Goal: Task Accomplishment & Management: Use online tool/utility

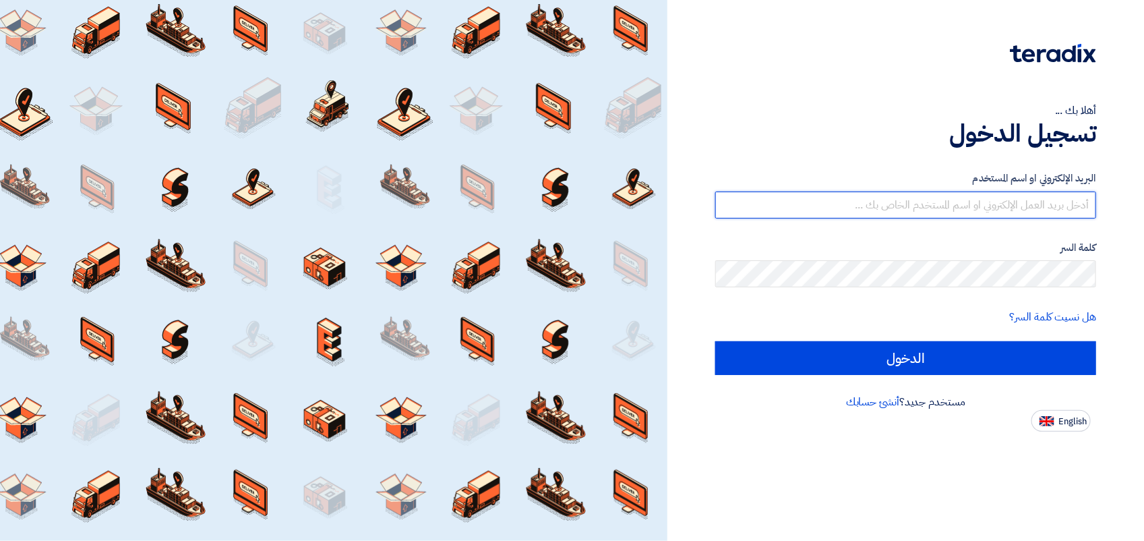
type input "[EMAIL_ADDRESS][DOMAIN_NAME]"
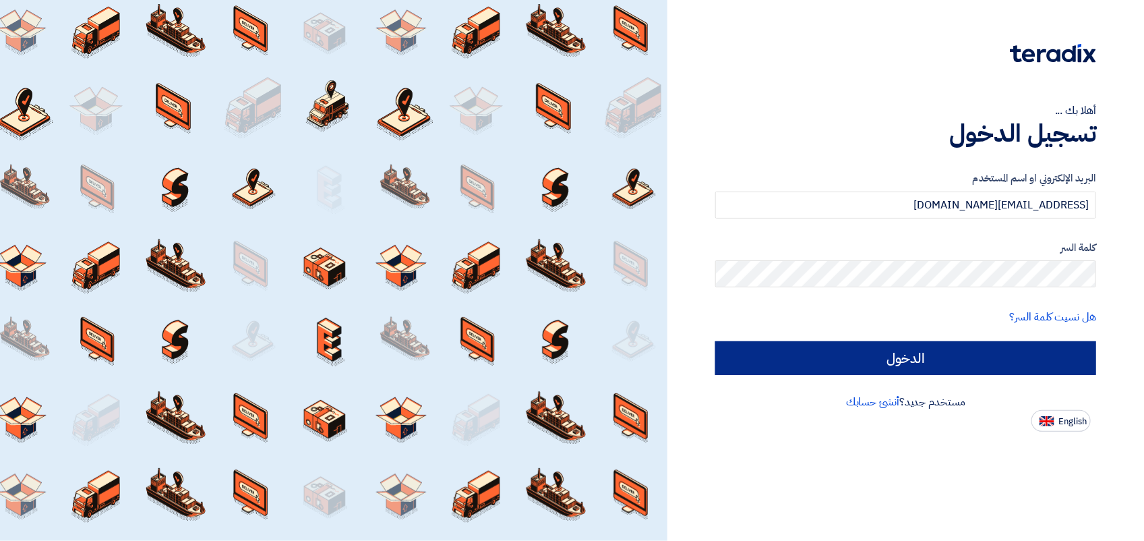
drag, startPoint x: 854, startPoint y: 329, endPoint x: 857, endPoint y: 365, distance: 36.5
click at [857, 365] on form "البريد الإلكتروني او اسم [PERSON_NAME] [PERSON_NAME][EMAIL_ADDRESS][DOMAIN_NAME…" at bounding box center [905, 273] width 381 height 204
click at [857, 365] on input "الدخول" at bounding box center [905, 358] width 381 height 34
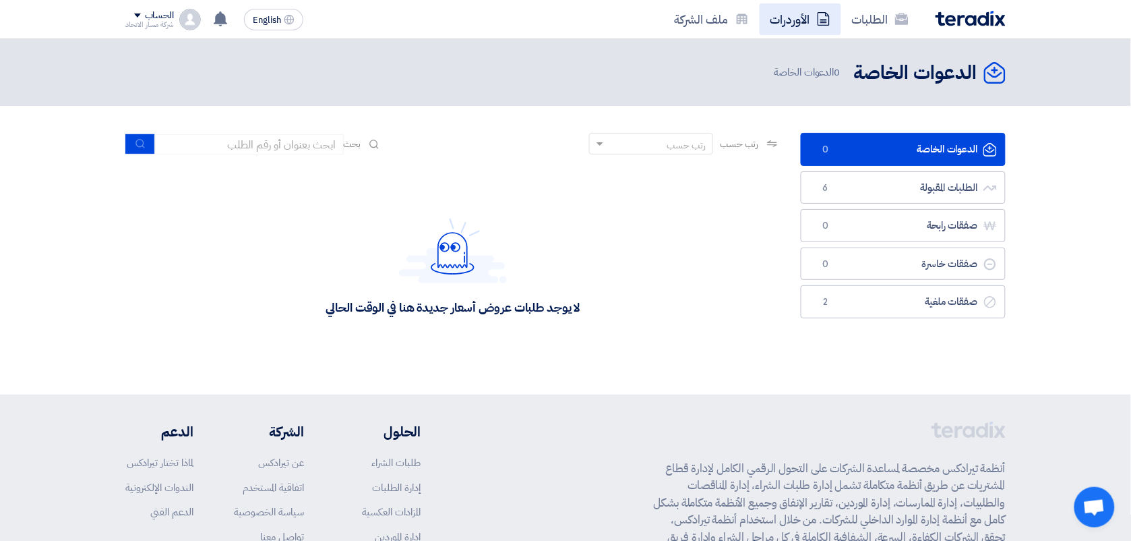
click at [793, 21] on link "الأوردرات" at bounding box center [801, 19] width 82 height 32
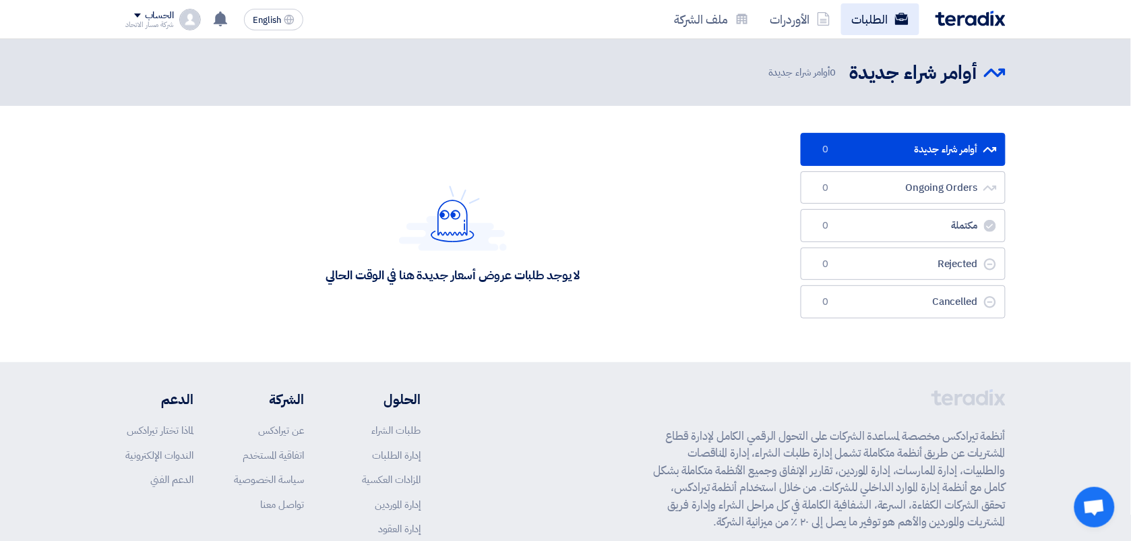
click at [864, 32] on link "الطلبات" at bounding box center [880, 19] width 78 height 32
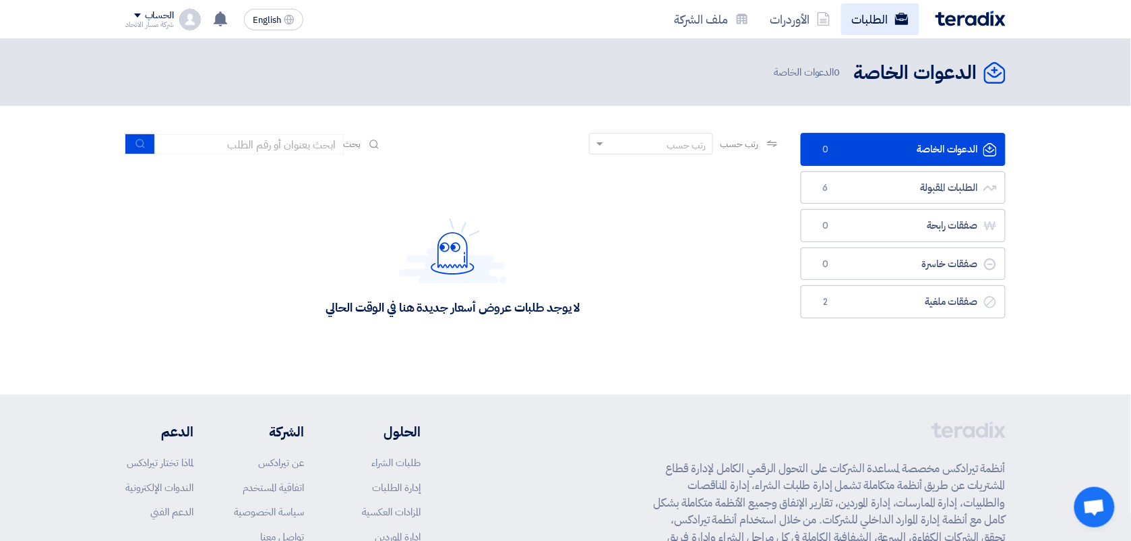
click at [856, 16] on link "الطلبات" at bounding box center [880, 19] width 78 height 32
click at [810, 21] on link "الأوردرات" at bounding box center [801, 19] width 82 height 32
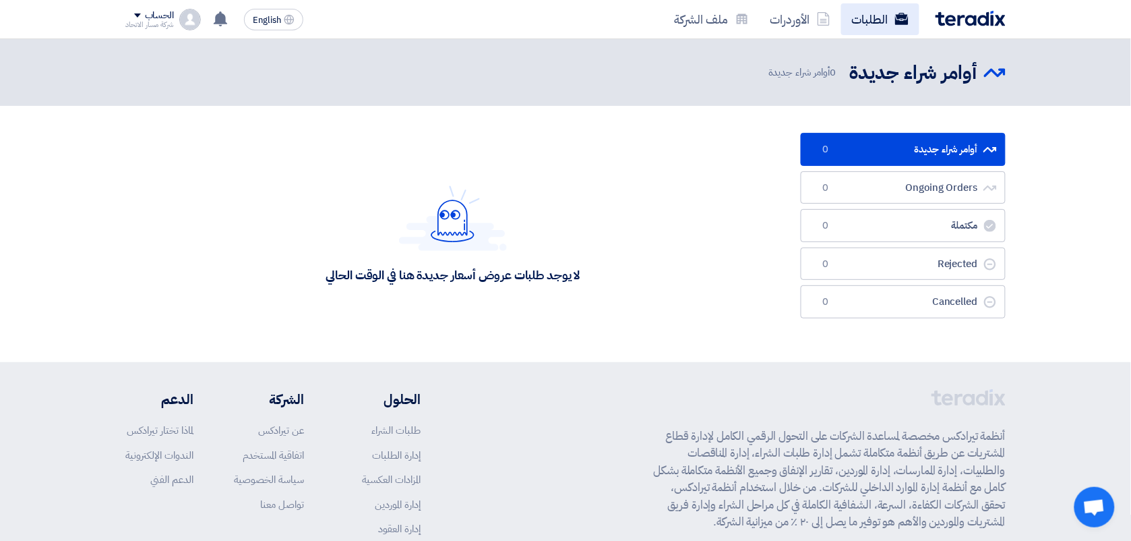
click at [857, 18] on link "الطلبات" at bounding box center [880, 19] width 78 height 32
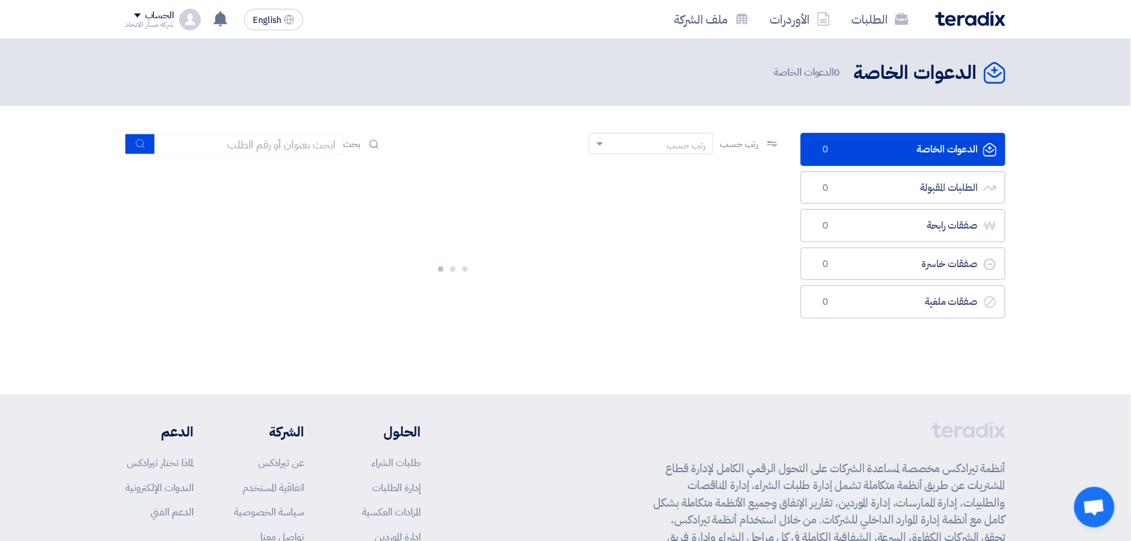
click at [874, 169] on ul "الدعوات الخاصة الدعوات الخاصة 0 الطلبات المقبولة الطلبات المقبولة 0 صفقات رابحة…" at bounding box center [903, 225] width 205 height 185
click at [874, 193] on link "الطلبات المقبولة الطلبات المقبولة 6" at bounding box center [903, 187] width 205 height 33
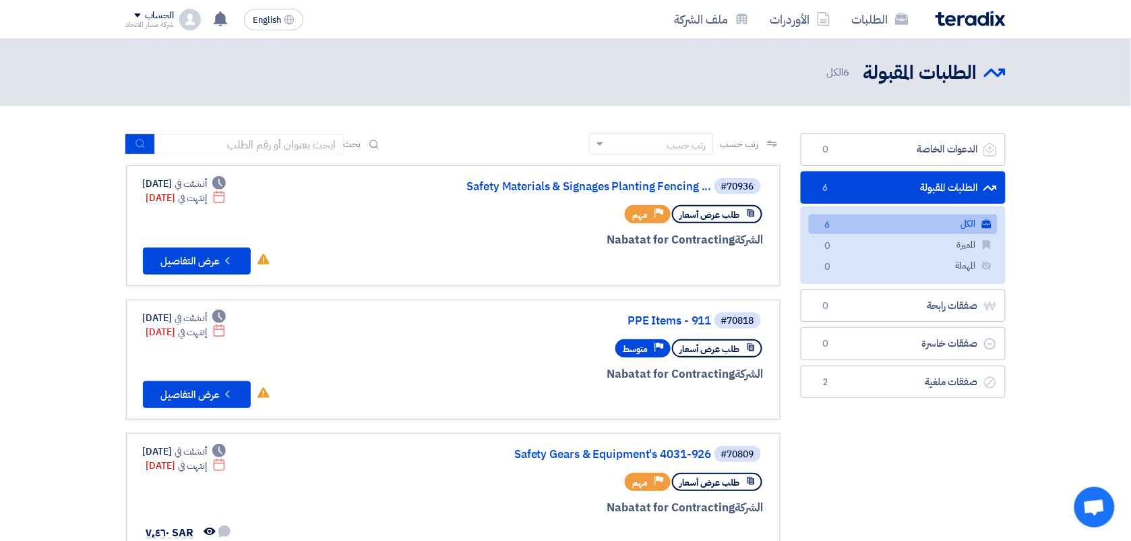
click at [59, 311] on section "الدعوات الخاصة الدعوات الخاصة 0 الطلبات المقبولة الطلبات المقبولة 6 الكل الكل 6…" at bounding box center [565, 550] width 1131 height 889
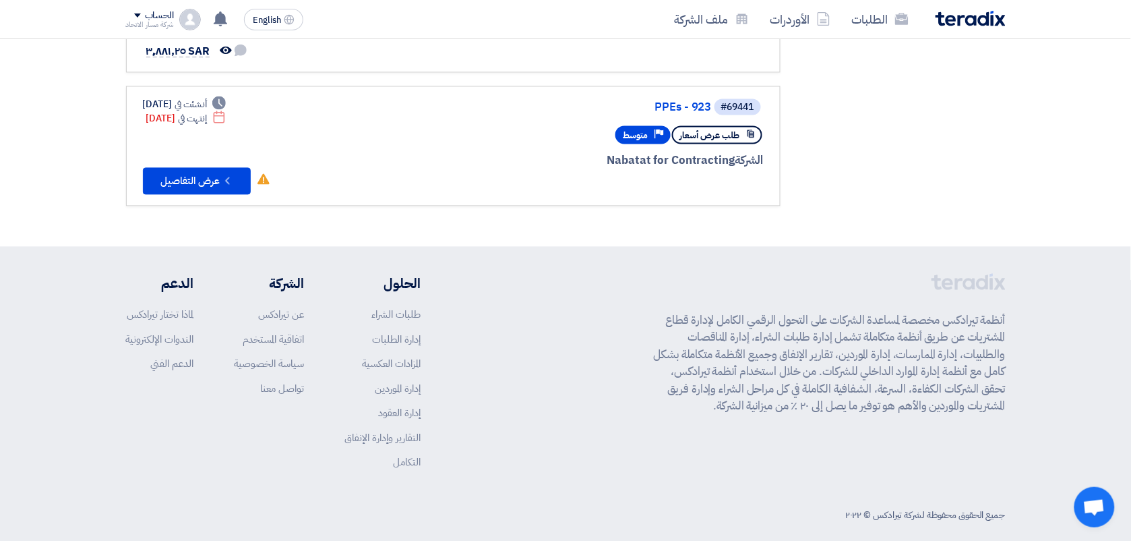
scroll to position [750, 0]
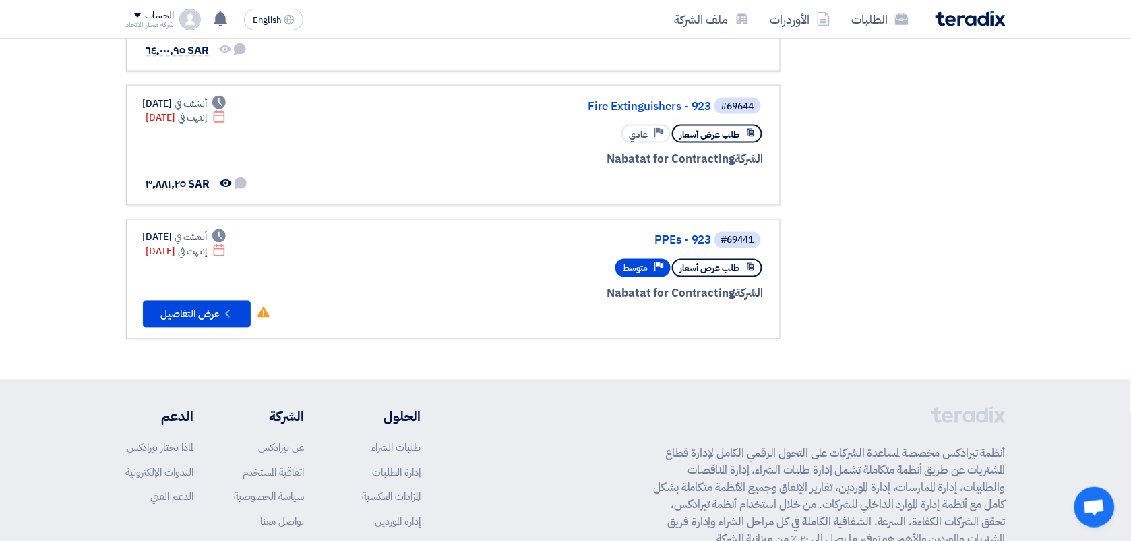
scroll to position [582, 0]
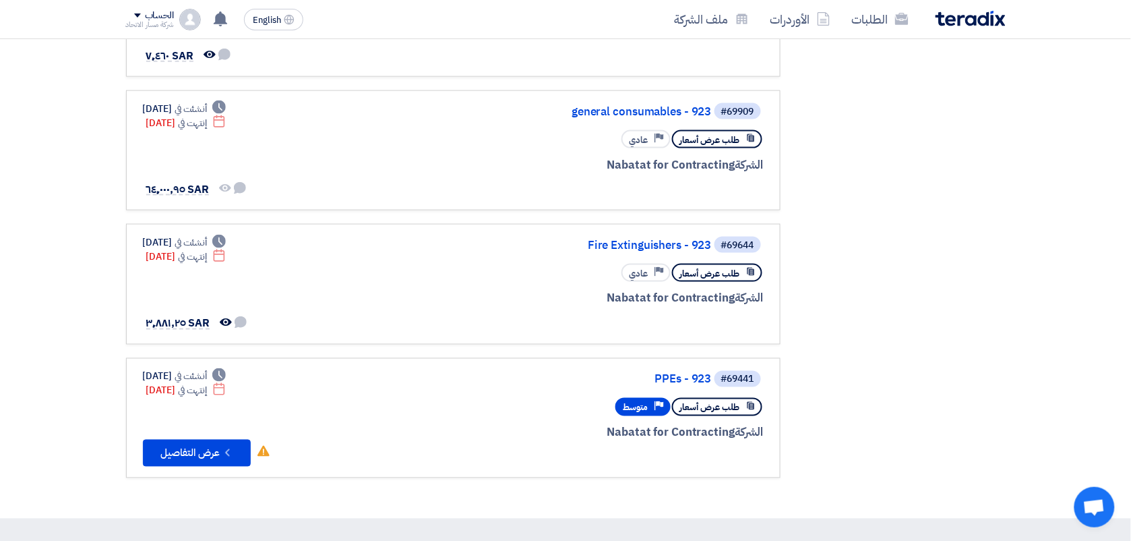
scroll to position [539, 0]
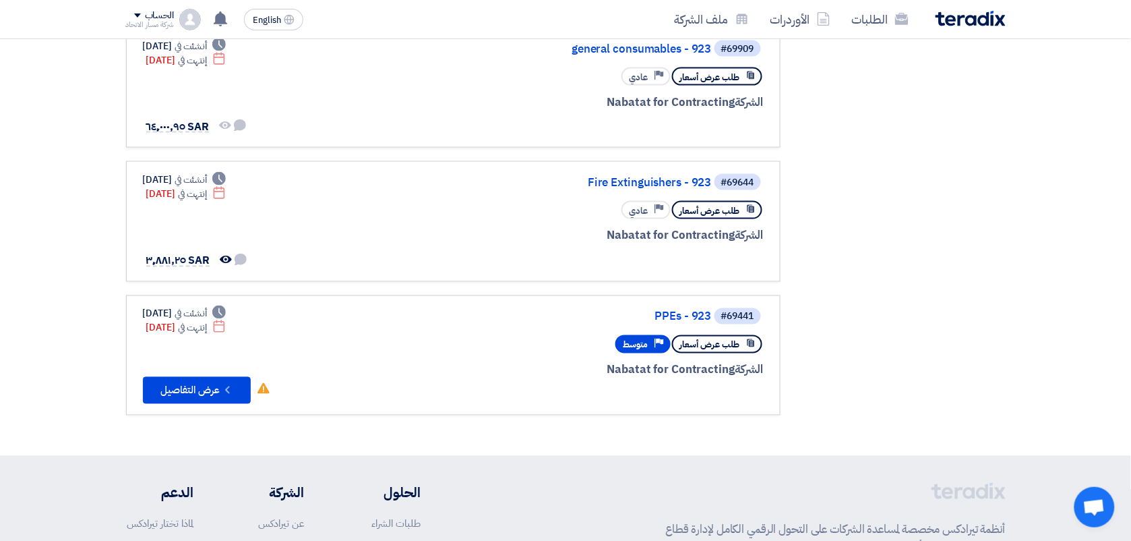
click at [873, 160] on div "الدعوات الخاصة الدعوات الخاصة 0 الطلبات المقبولة الطلبات المقبولة 6 الكل الكل 6…" at bounding box center [903, 10] width 225 height 835
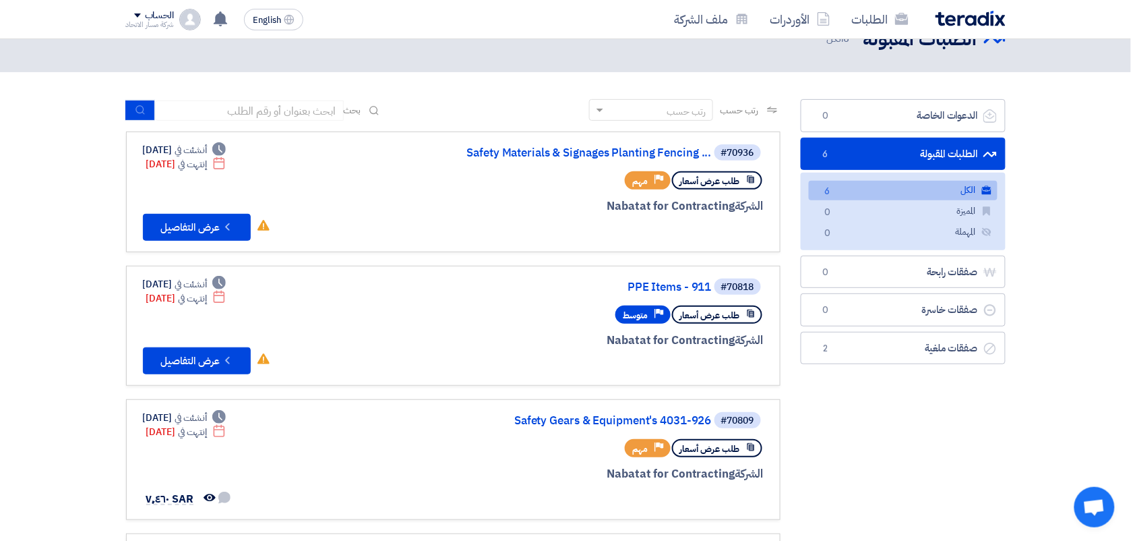
scroll to position [67, 0]
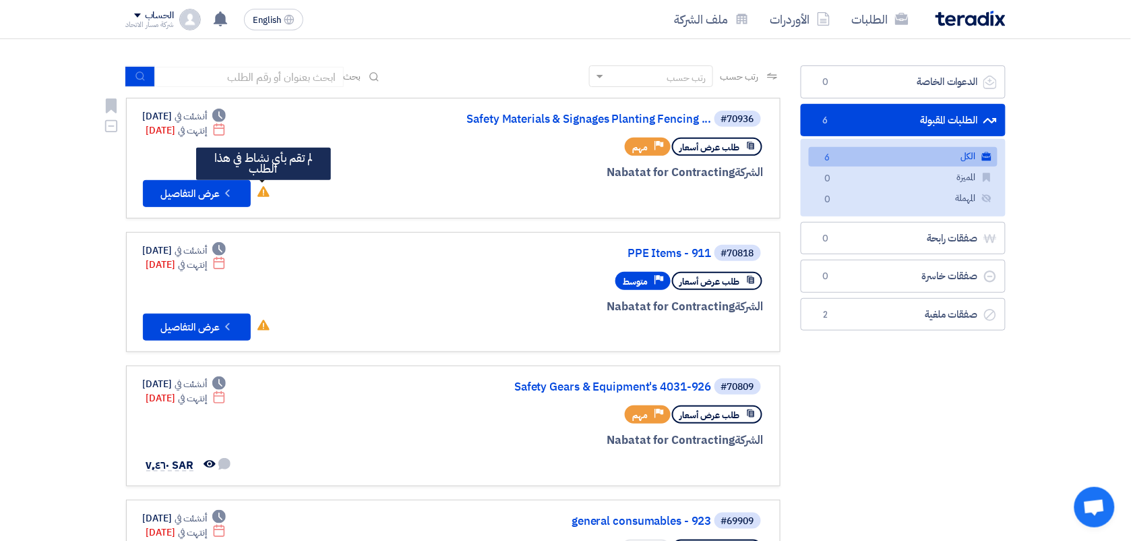
click at [264, 186] on use at bounding box center [264, 191] width 12 height 11
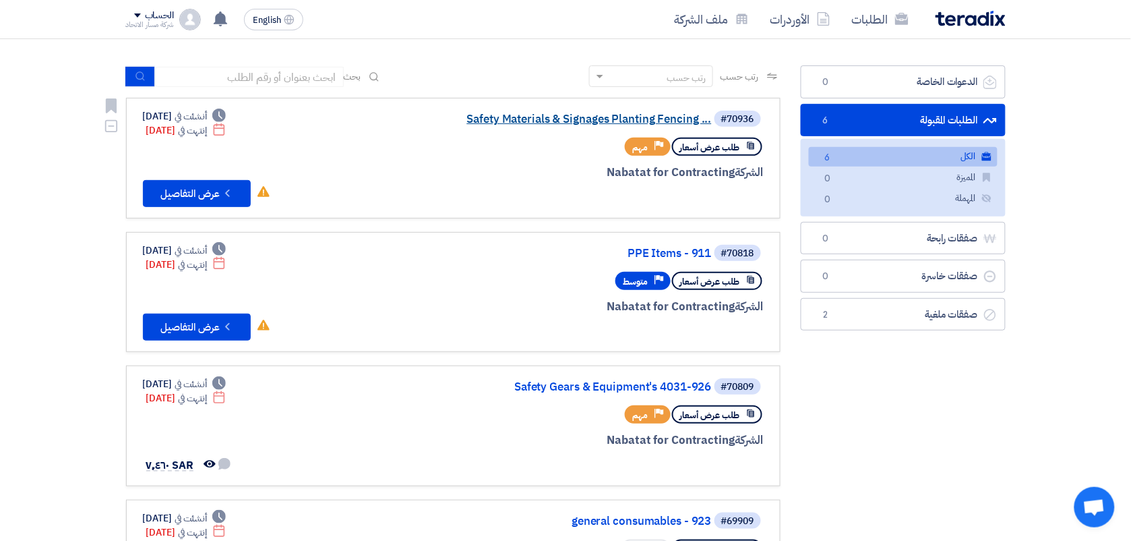
click at [604, 115] on link "Safety Materials & Signages Planting Fencing ..." at bounding box center [577, 119] width 270 height 12
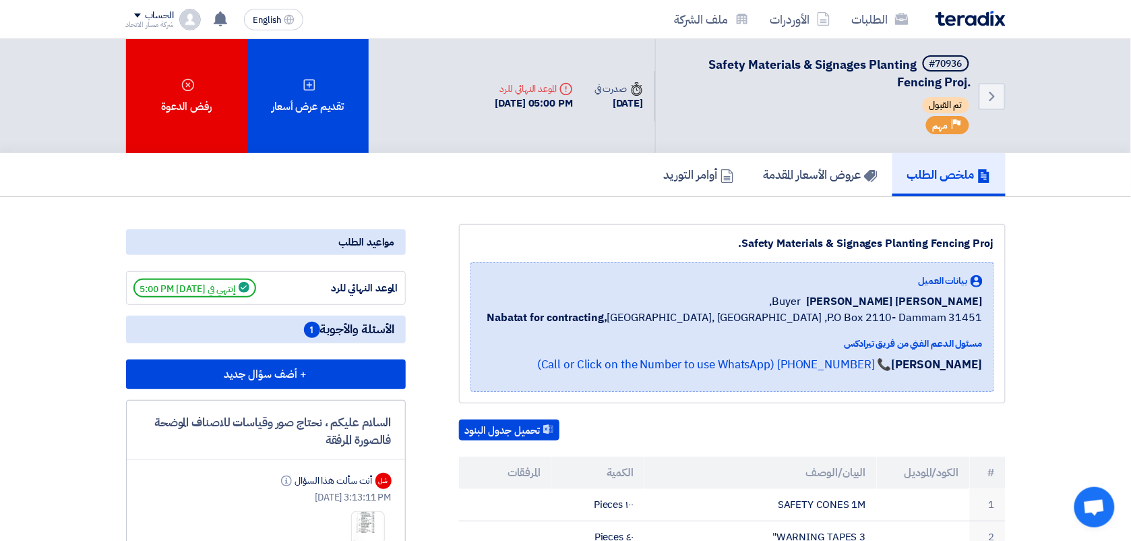
click at [594, 172] on div "ملخص الطلب عروض الأسعار المقدمة أوامر التوريد" at bounding box center [566, 174] width 880 height 43
